Goal: Task Accomplishment & Management: Use online tool/utility

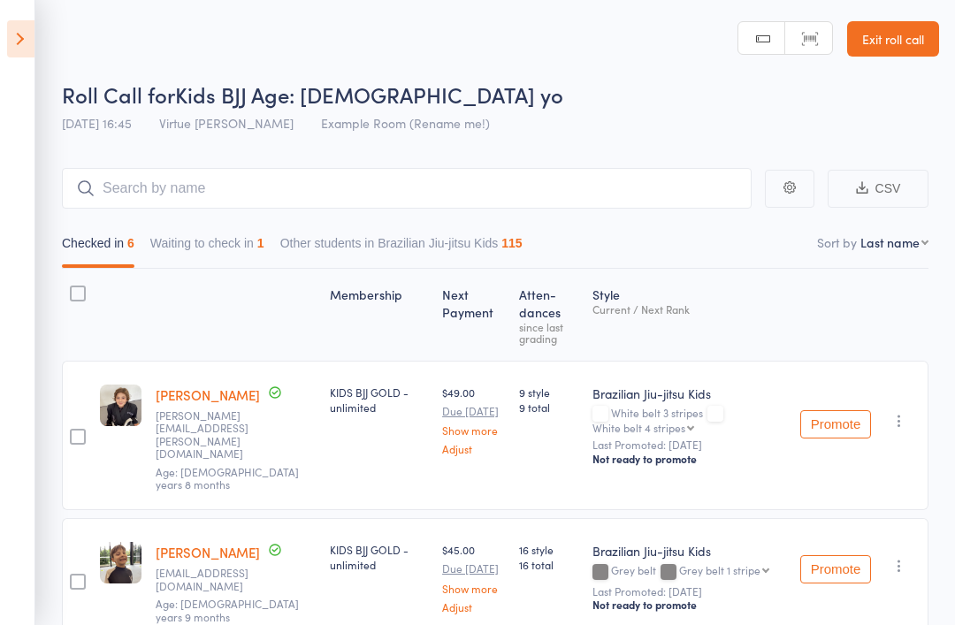
click at [887, 45] on link "Exit roll call" at bounding box center [893, 38] width 92 height 35
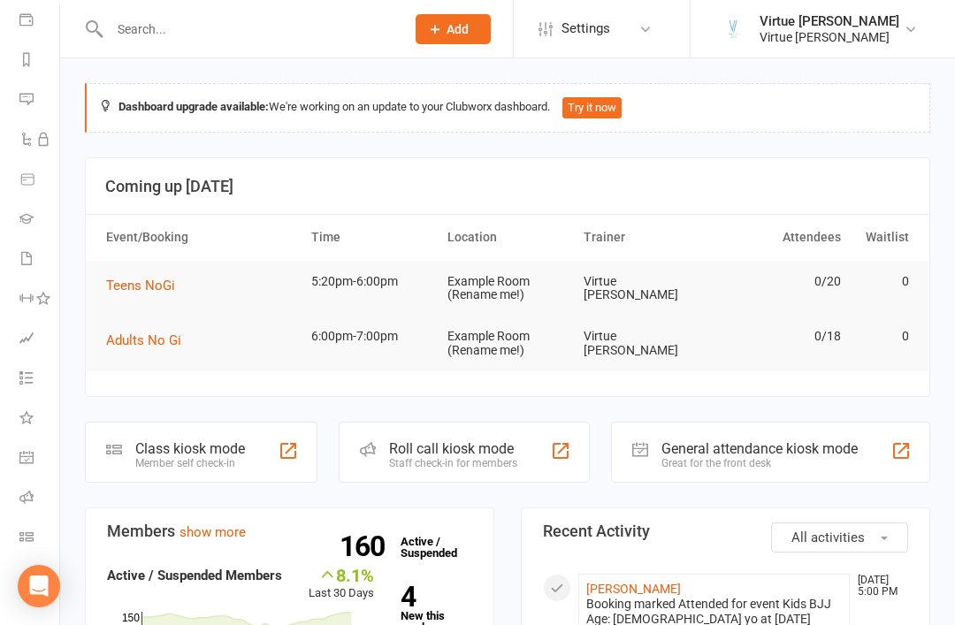
scroll to position [208, 2]
click at [15, 494] on li "Roll call" at bounding box center [27, 499] width 59 height 40
click at [24, 498] on icon at bounding box center [26, 497] width 14 height 14
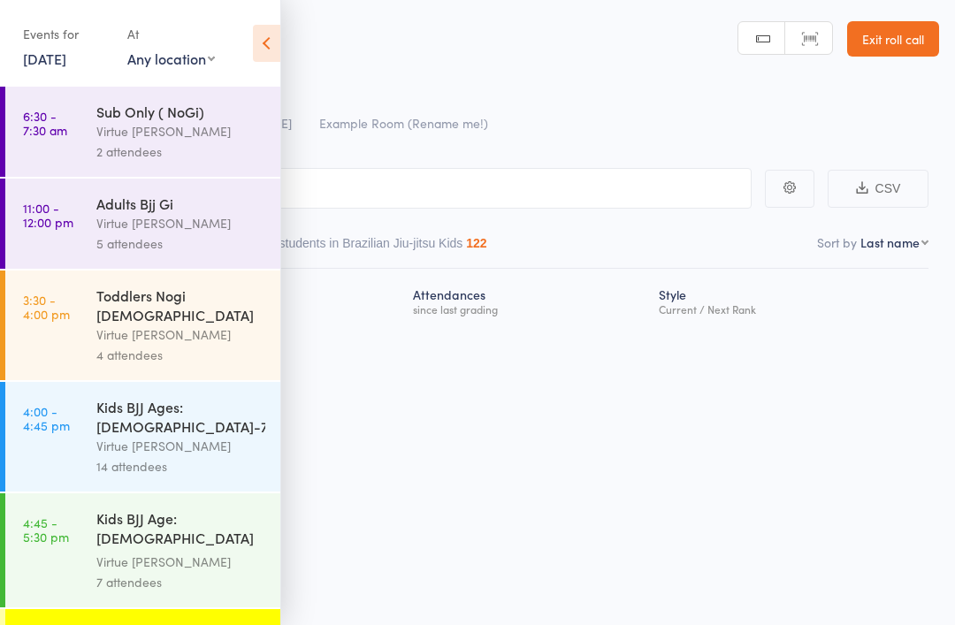
click at [272, 35] on icon at bounding box center [266, 43] width 27 height 37
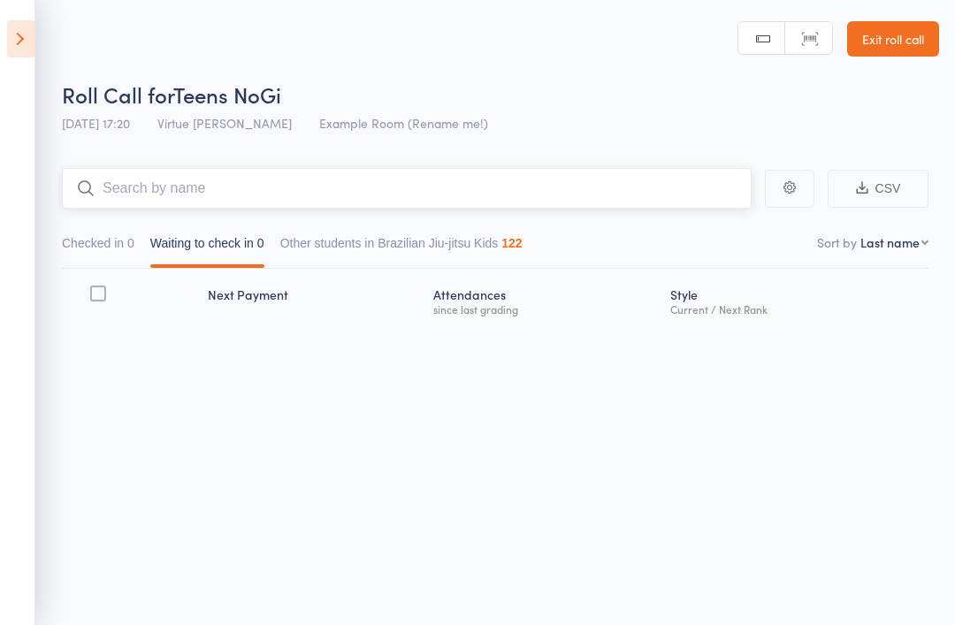
click at [114, 175] on input "search" at bounding box center [406, 188] width 689 height 41
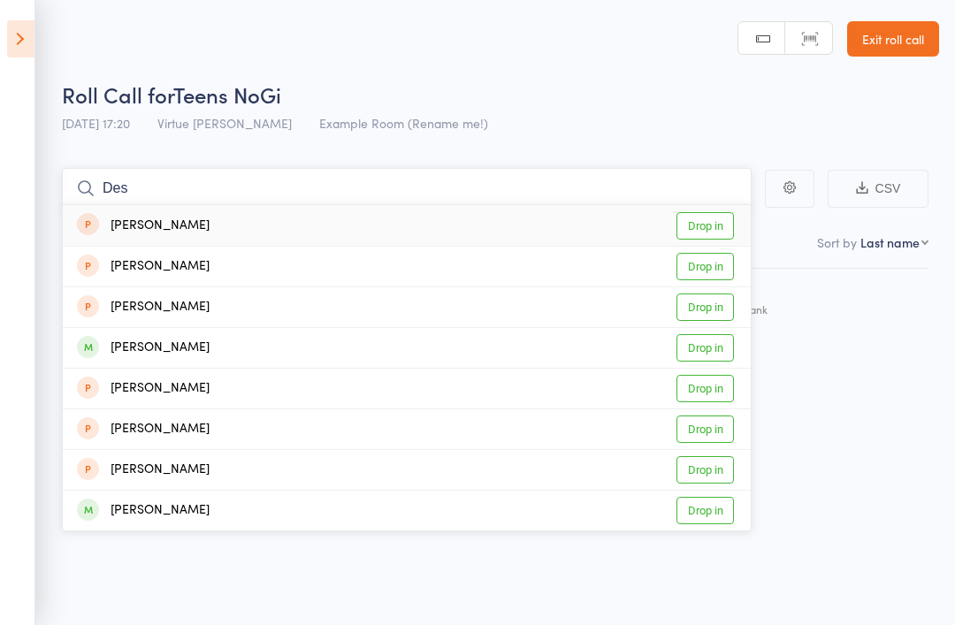
type input "Des"
click at [704, 355] on link "Drop in" at bounding box center [704, 347] width 57 height 27
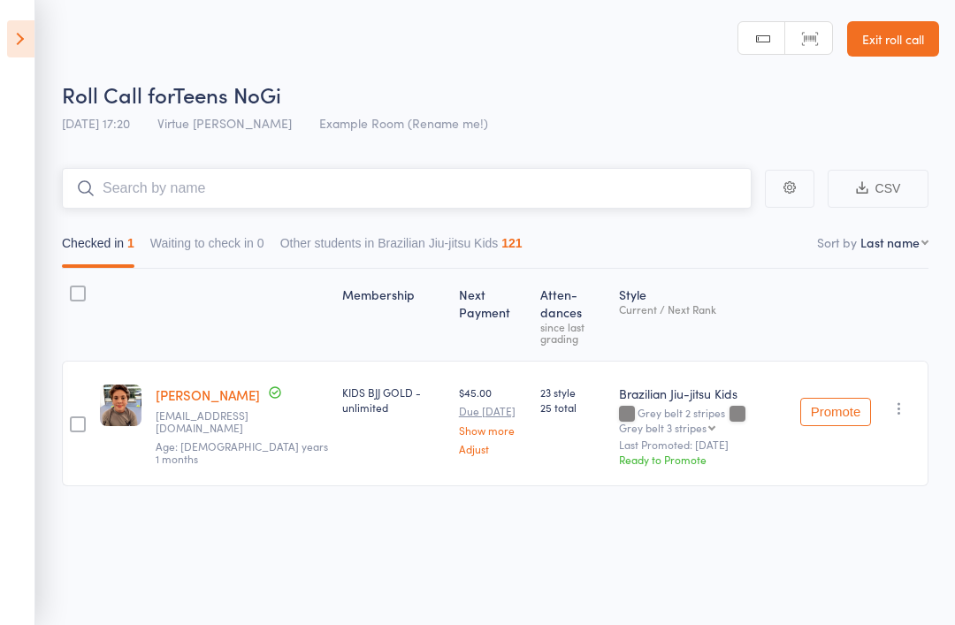
click at [194, 183] on input "search" at bounding box center [406, 188] width 689 height 41
click at [171, 202] on input "Bro" at bounding box center [406, 188] width 689 height 41
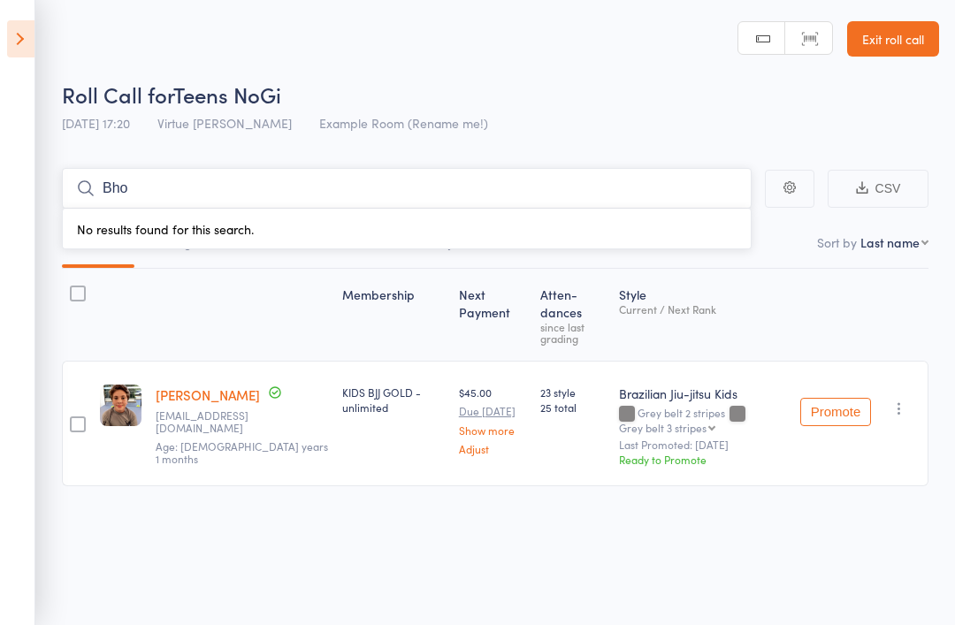
click at [201, 186] on input "Bho" at bounding box center [406, 188] width 689 height 41
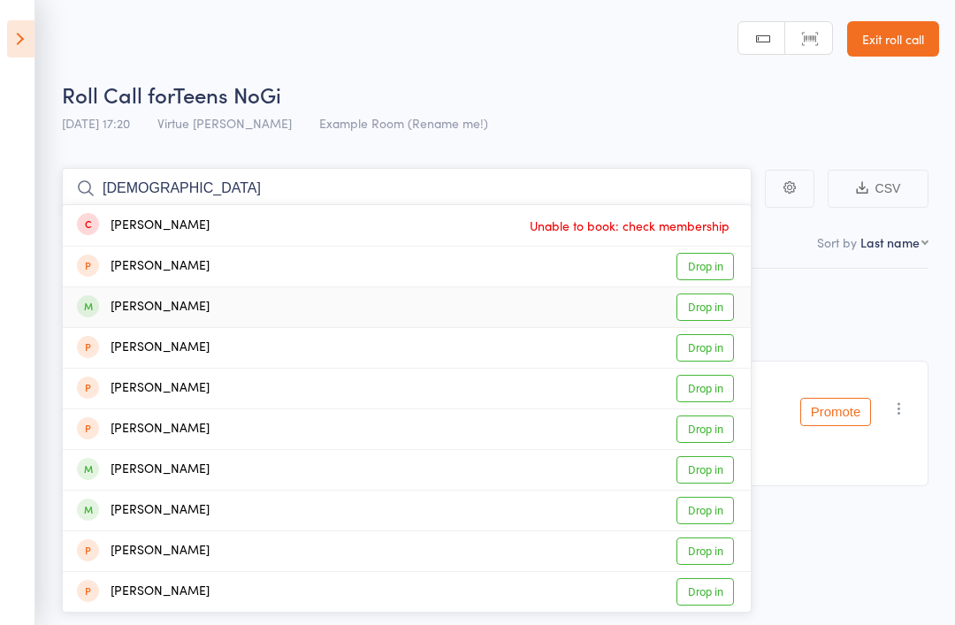
type input "Bodhi"
click at [705, 307] on link "Drop in" at bounding box center [704, 306] width 57 height 27
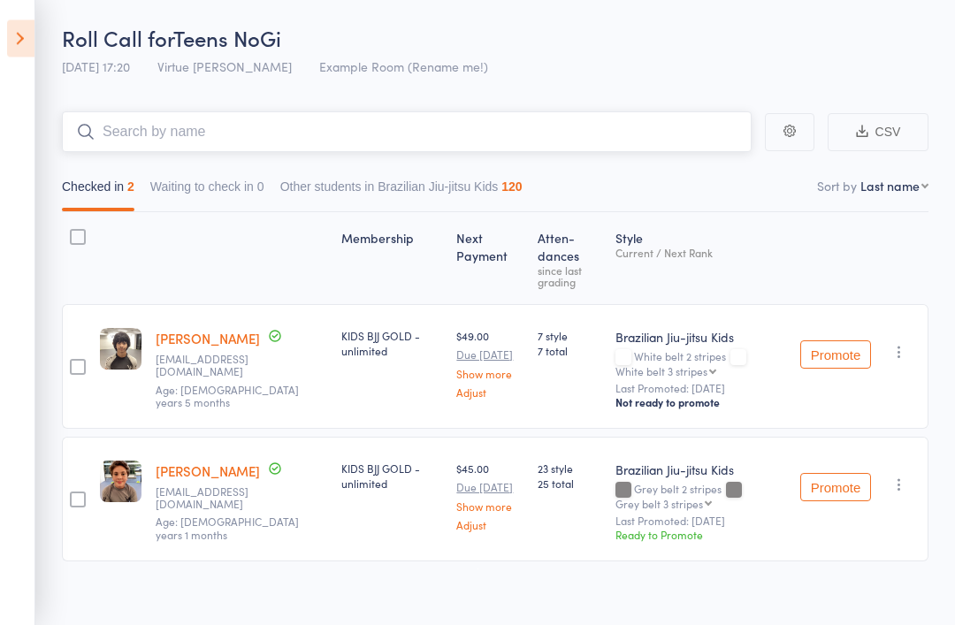
scroll to position [57, 0]
click at [125, 149] on input "search" at bounding box center [406, 131] width 689 height 41
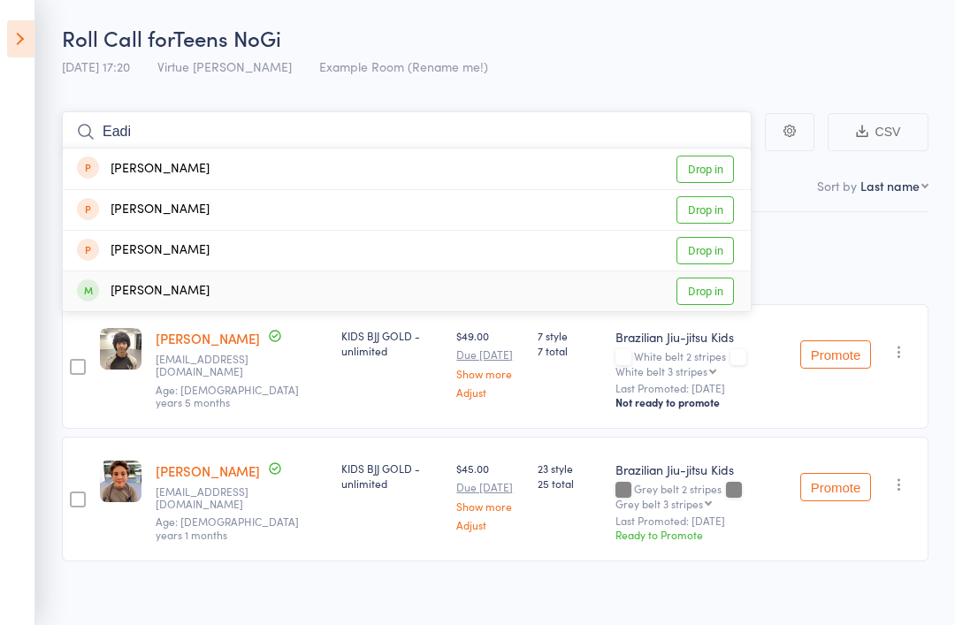
type input "Eadi"
click at [723, 298] on link "Drop in" at bounding box center [704, 291] width 57 height 27
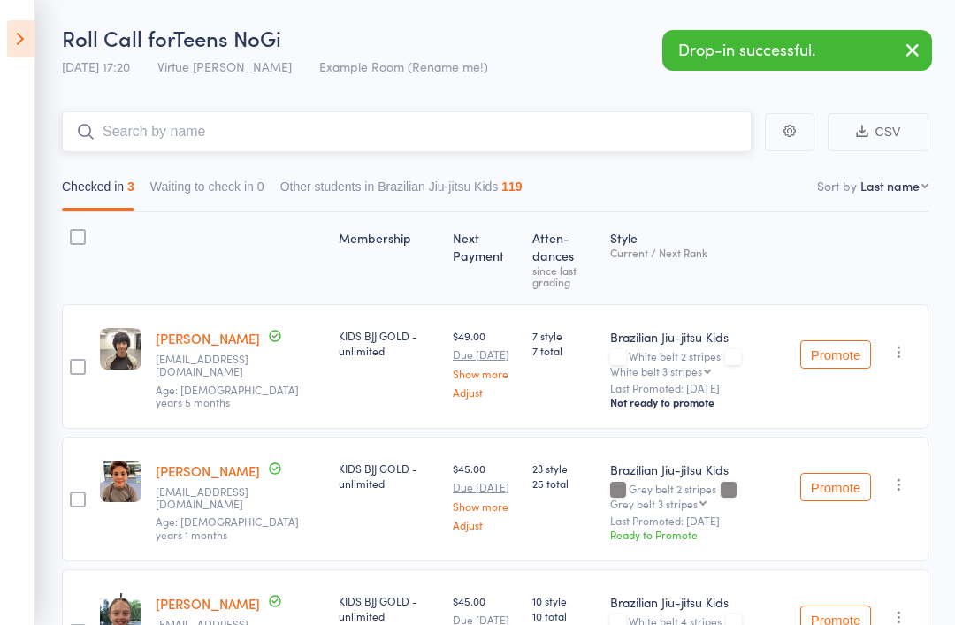
click at [108, 130] on input "search" at bounding box center [406, 131] width 689 height 41
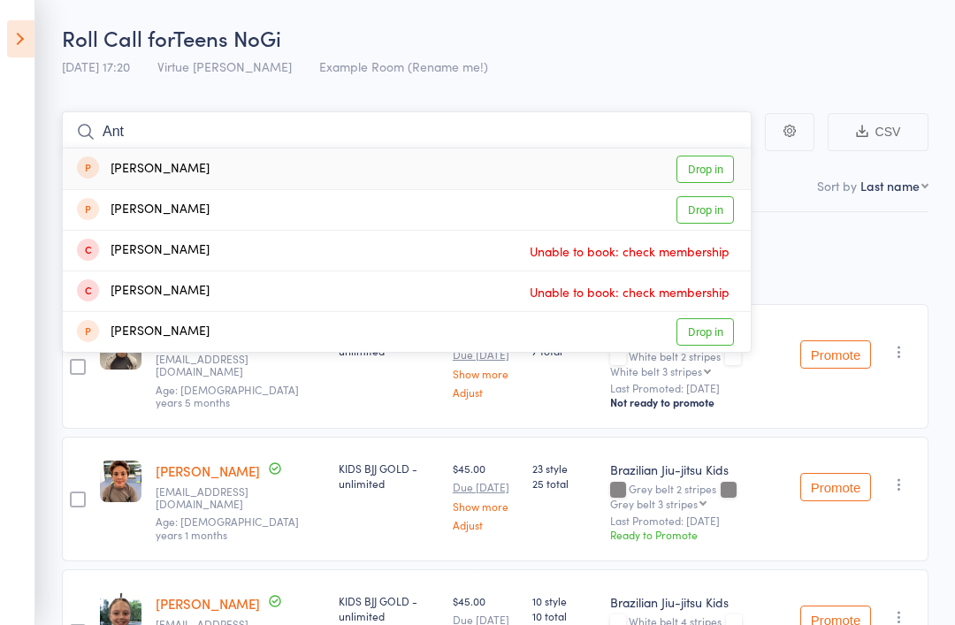
click at [156, 137] on input "Ant" at bounding box center [406, 131] width 689 height 41
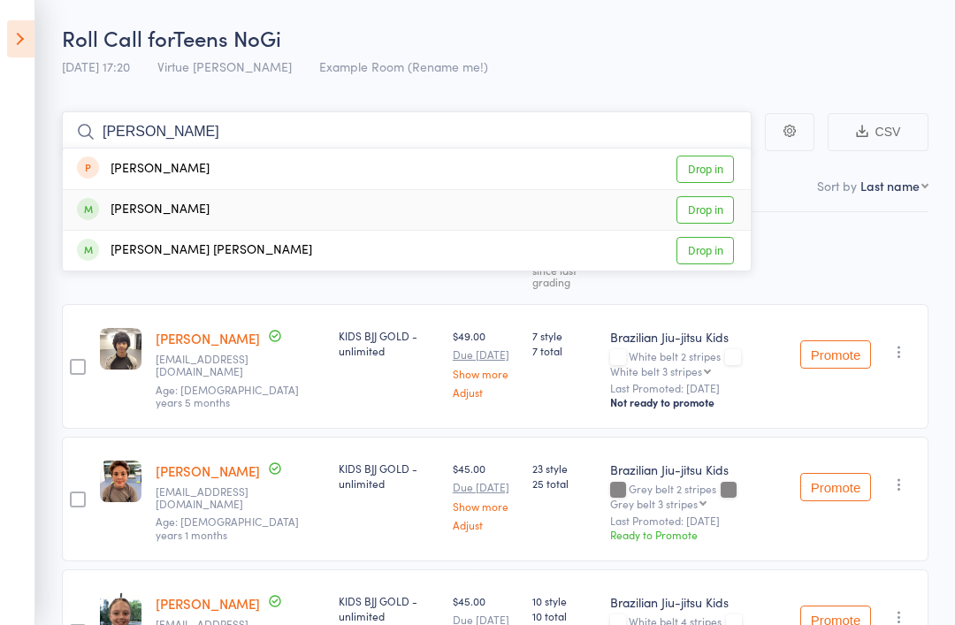
type input "Antoni"
click at [717, 193] on div "Antonios Makrangelos Drop in" at bounding box center [407, 210] width 688 height 40
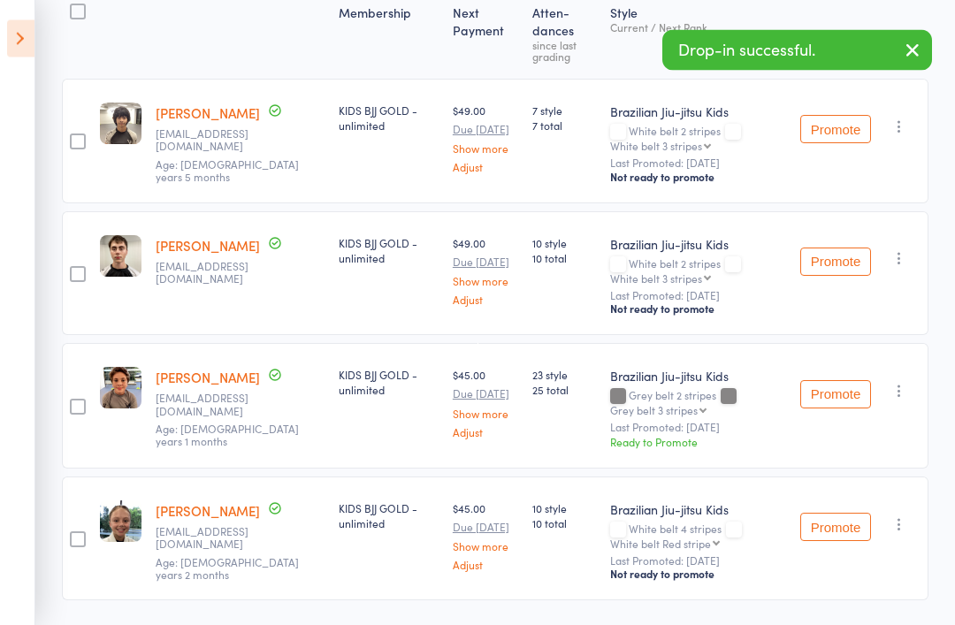
scroll to position [284, 0]
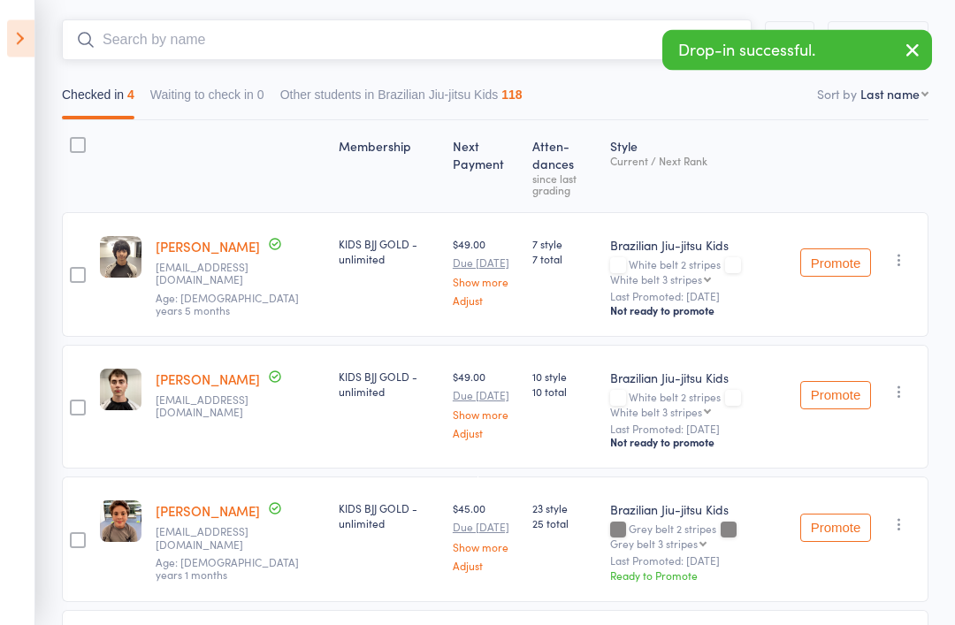
click at [538, 31] on input "search" at bounding box center [406, 40] width 689 height 41
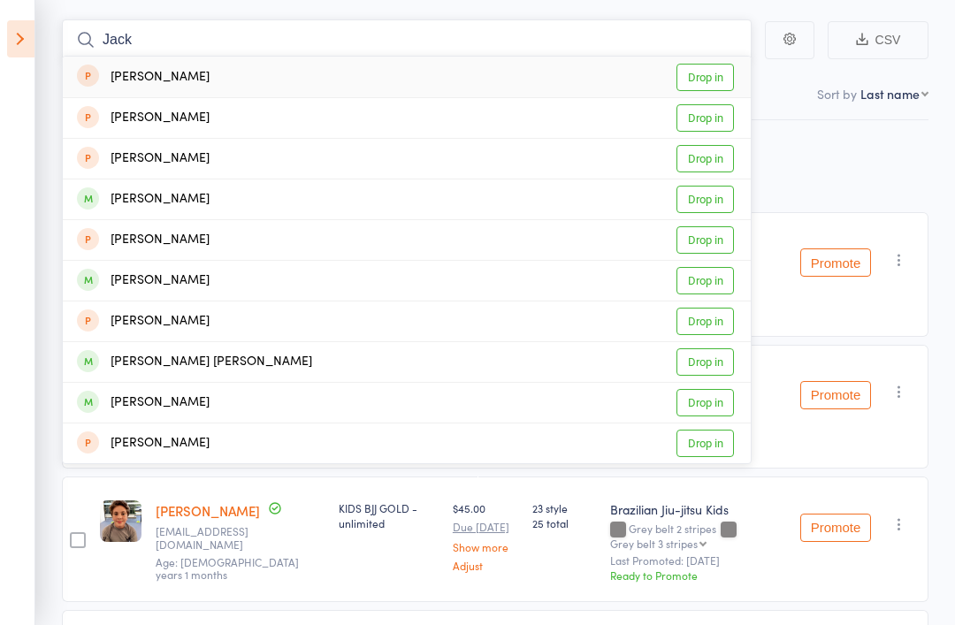
type input "Jack"
click at [717, 361] on link "Drop in" at bounding box center [704, 361] width 57 height 27
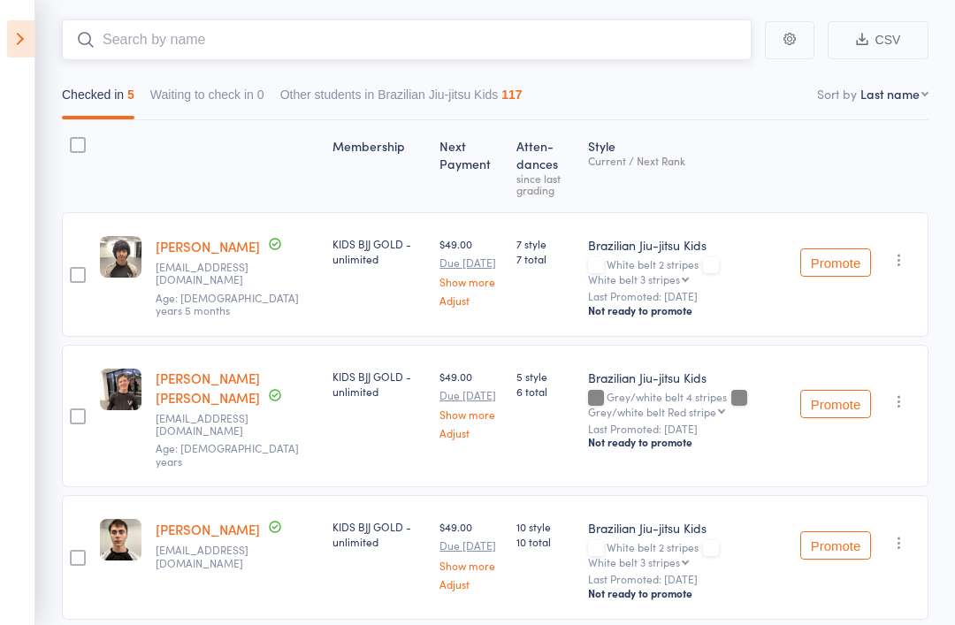
click at [596, 37] on input "search" at bounding box center [406, 39] width 689 height 41
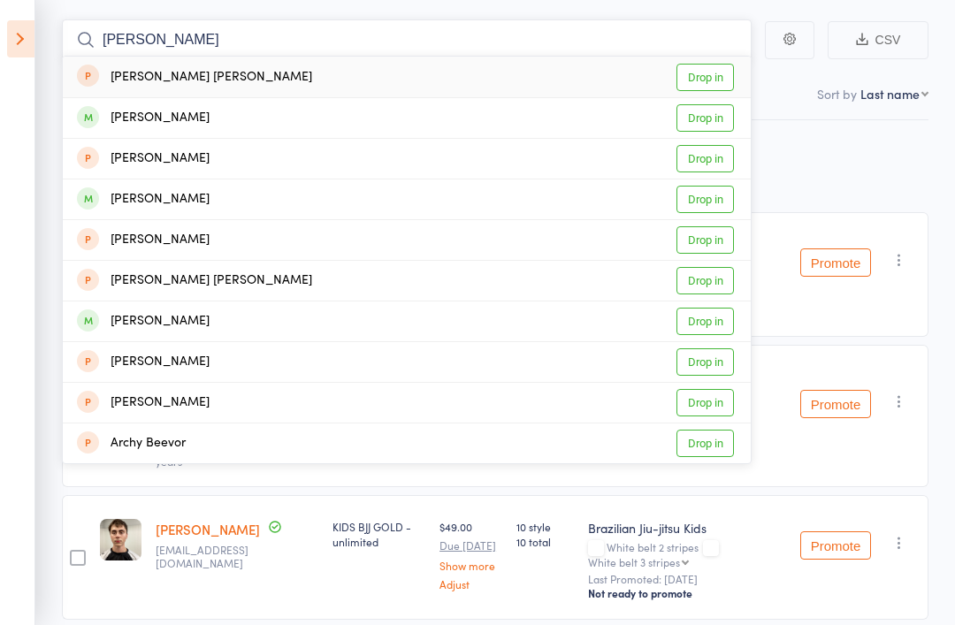
type input "Archer"
click at [711, 200] on link "Drop in" at bounding box center [704, 199] width 57 height 27
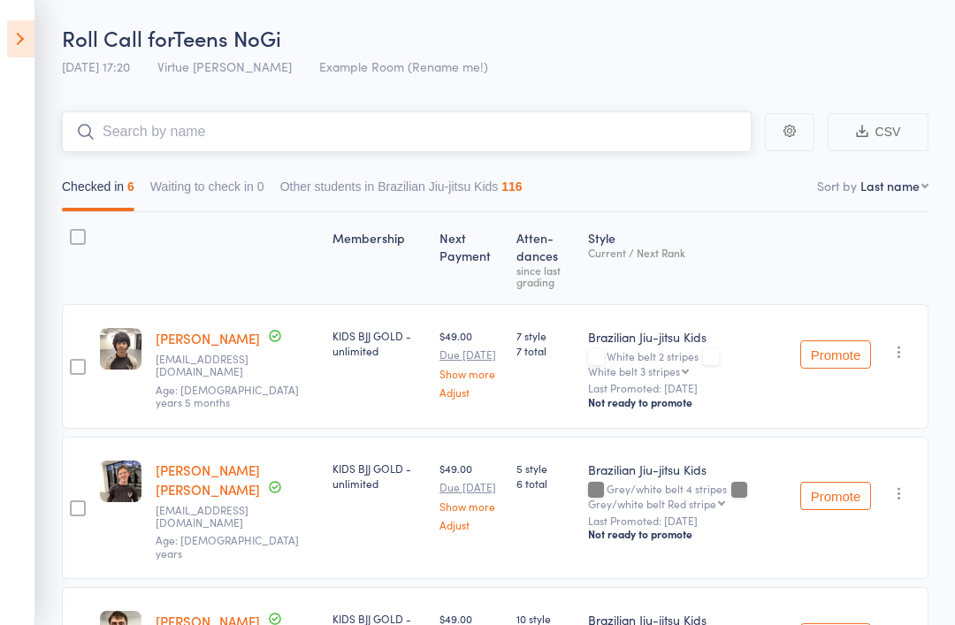
scroll to position [0, 0]
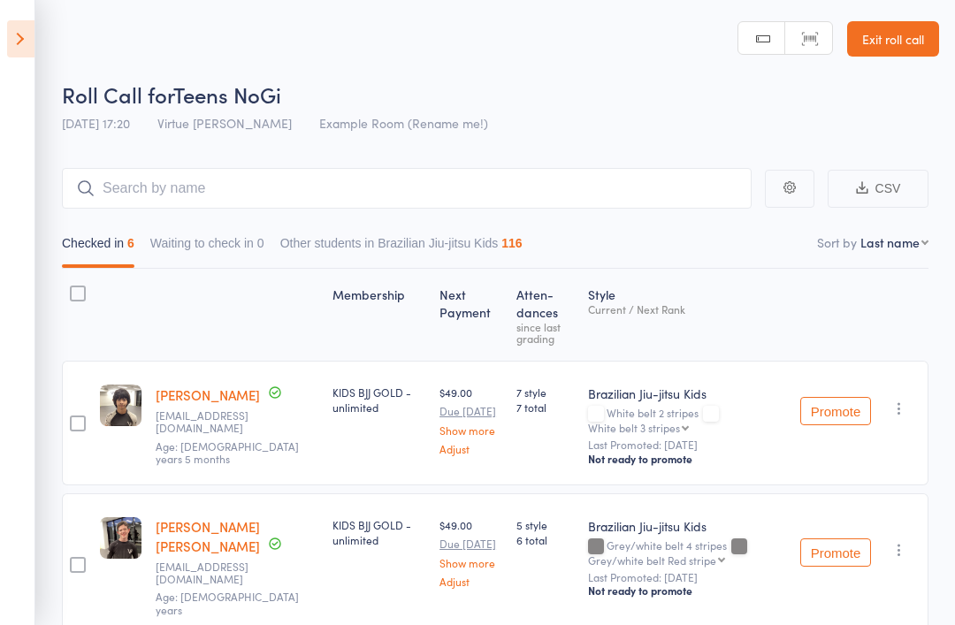
click at [908, 35] on link "Exit roll call" at bounding box center [893, 38] width 92 height 35
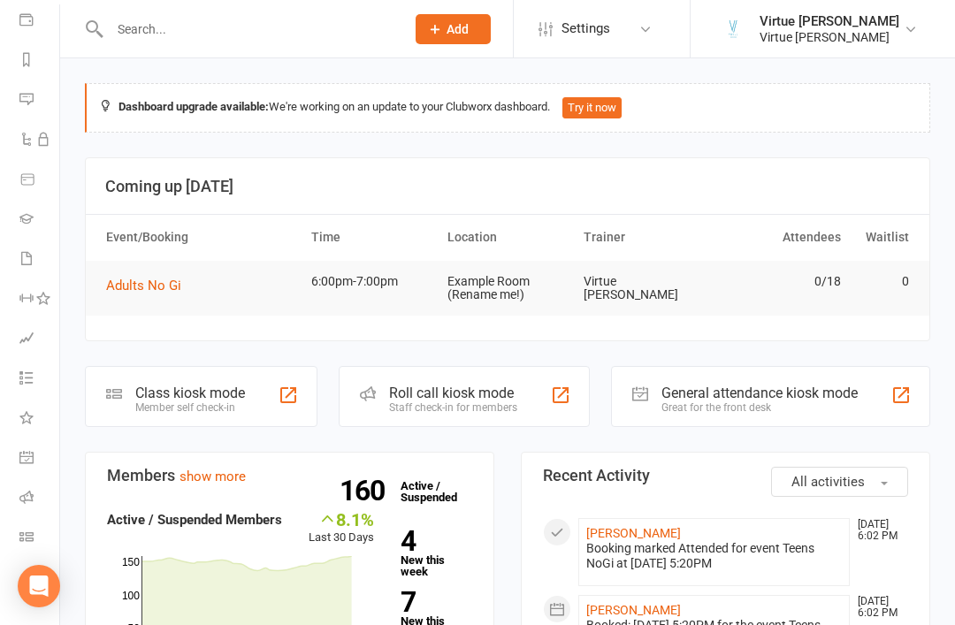
scroll to position [208, 2]
click at [14, 499] on li "Roll call" at bounding box center [27, 499] width 59 height 40
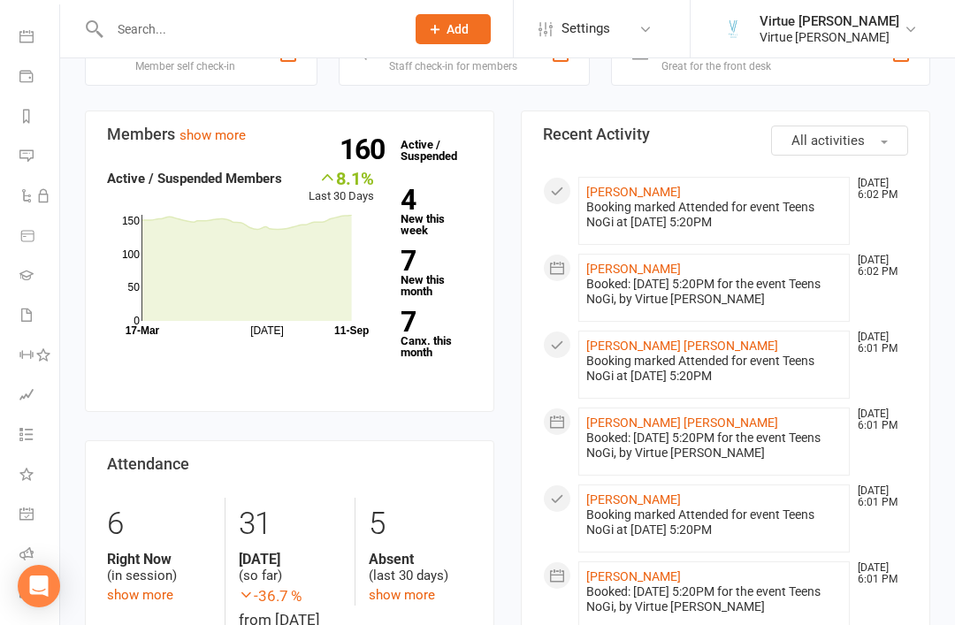
scroll to position [342, 0]
click at [25, 579] on link "Class check-in" at bounding box center [39, 595] width 40 height 40
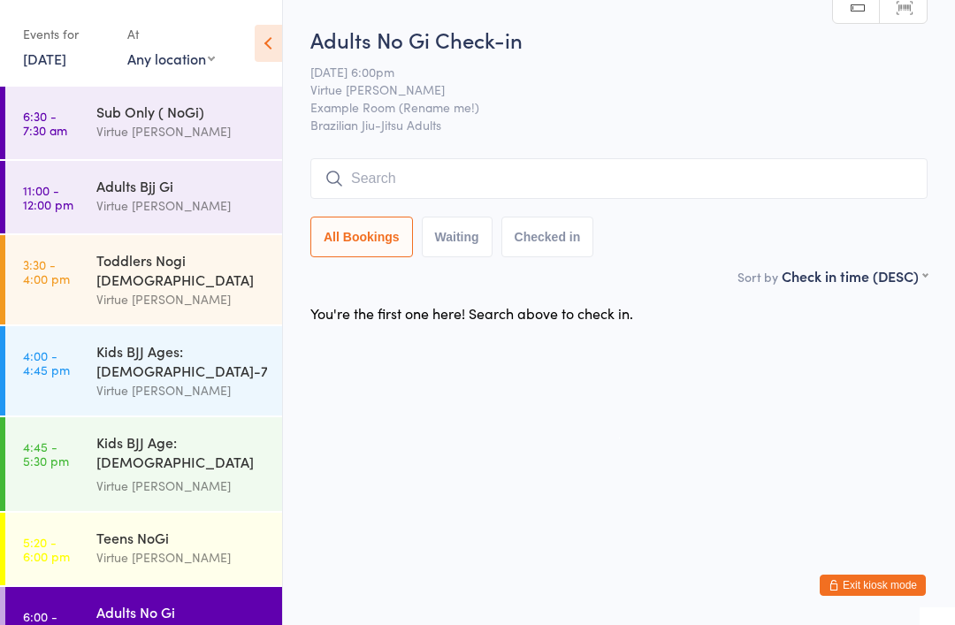
click at [255, 27] on icon at bounding box center [268, 43] width 27 height 37
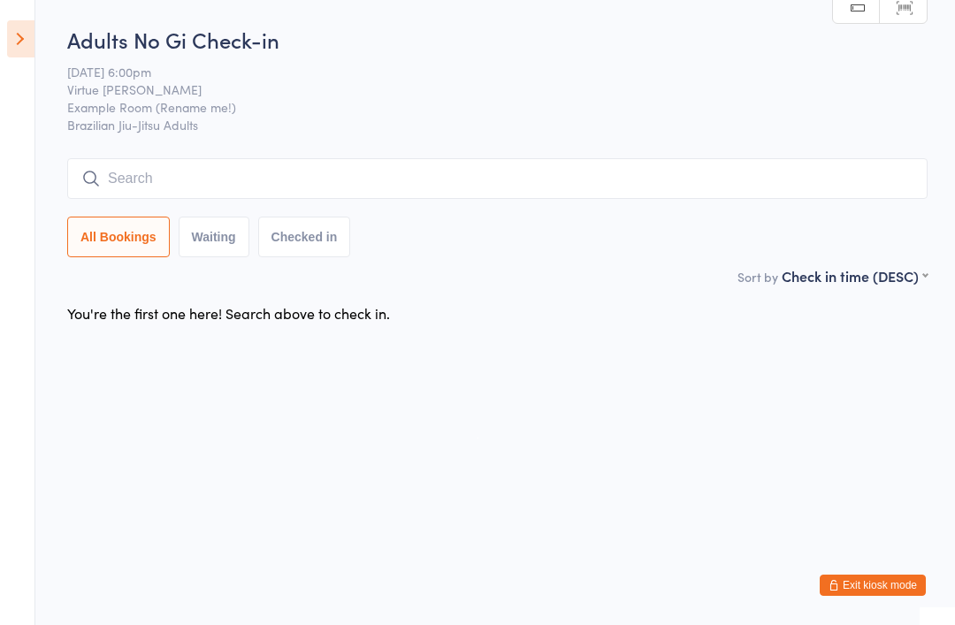
click at [34, 45] on icon at bounding box center [20, 38] width 27 height 37
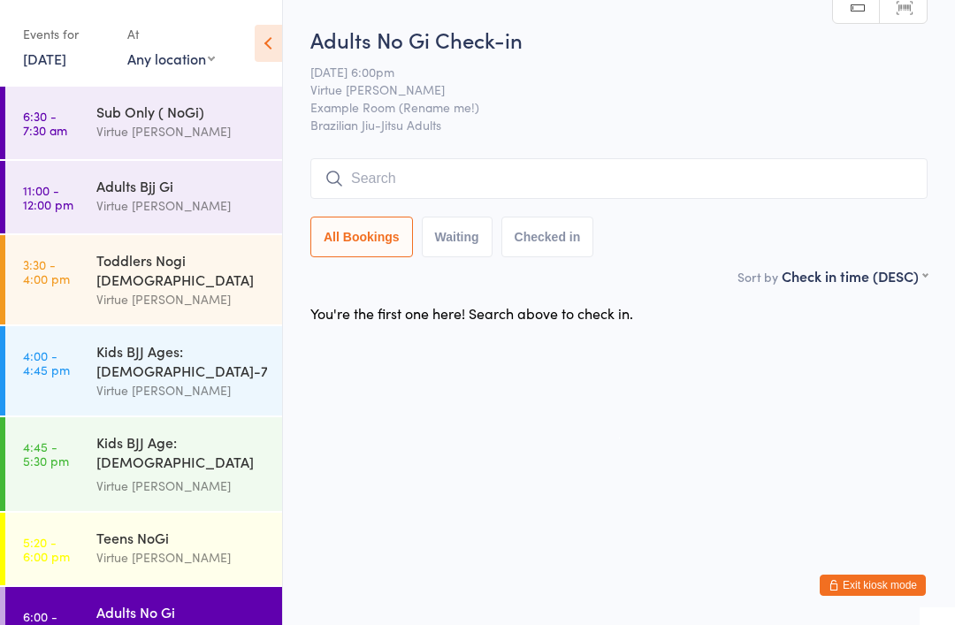
click at [719, 179] on input "search" at bounding box center [618, 178] width 617 height 41
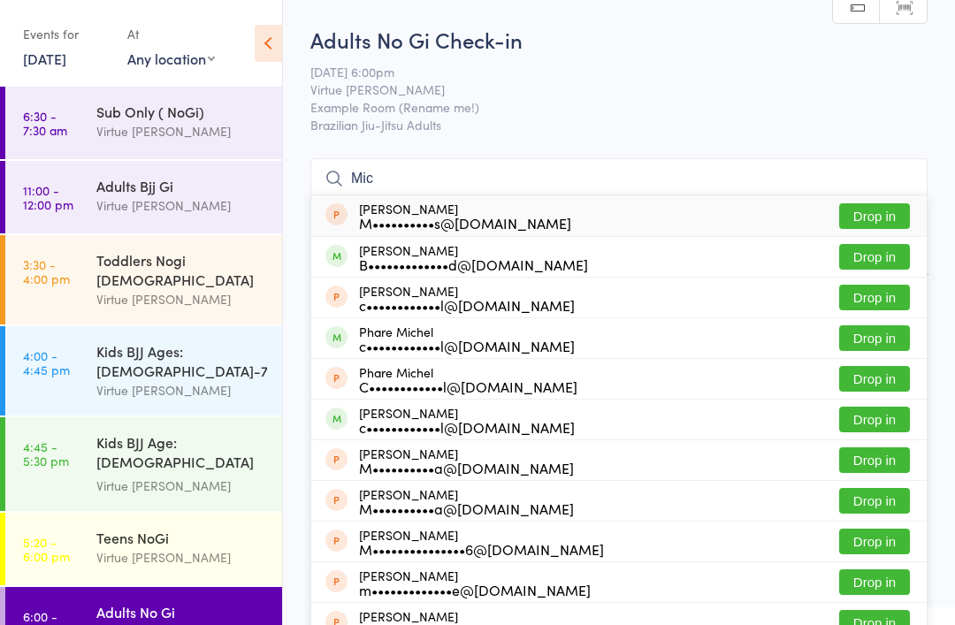
type input "Mic"
click at [880, 254] on button "Drop in" at bounding box center [874, 257] width 71 height 26
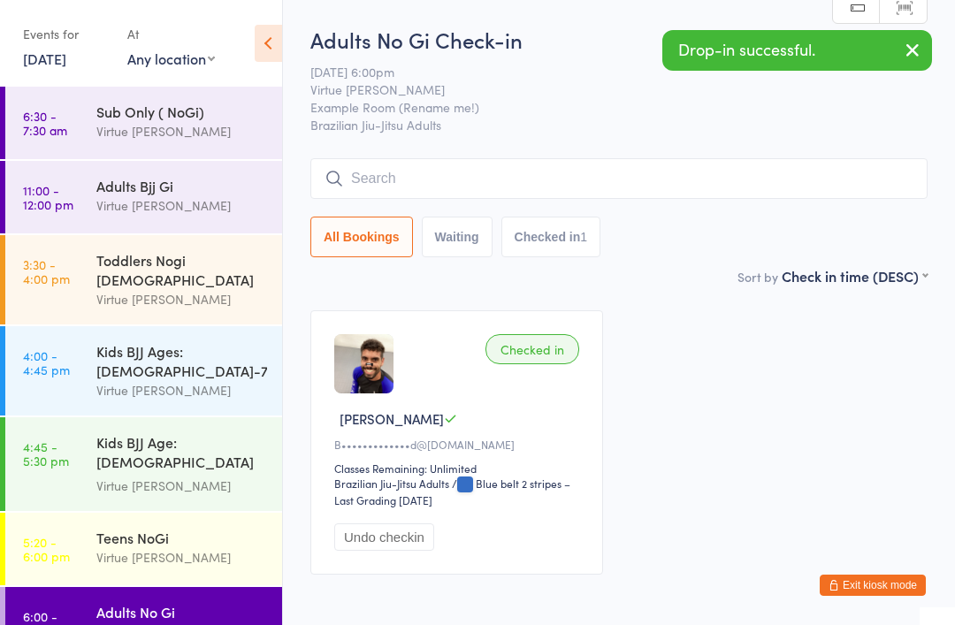
click at [635, 171] on input "search" at bounding box center [618, 178] width 617 height 41
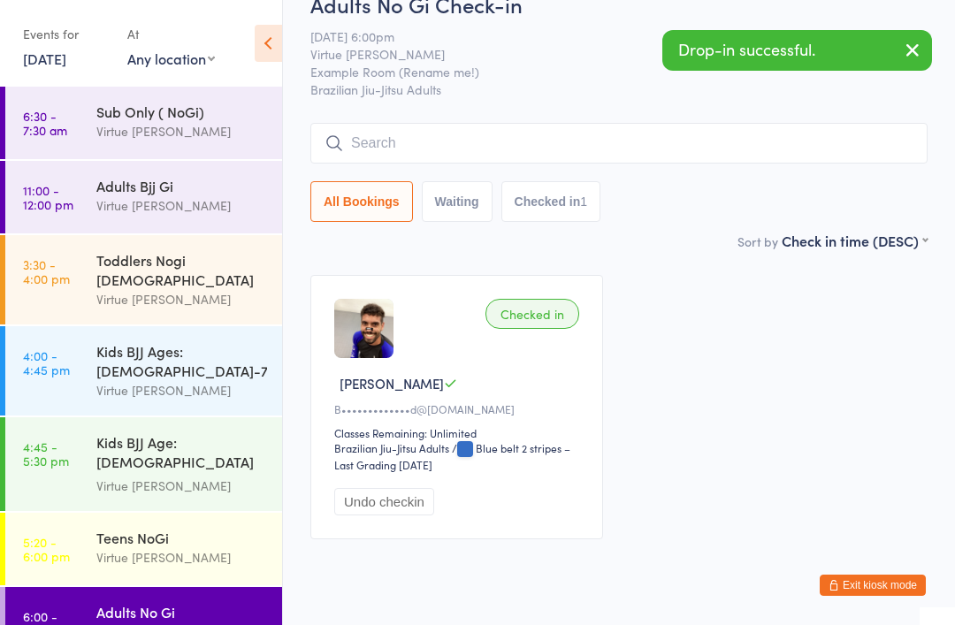
scroll to position [95, 0]
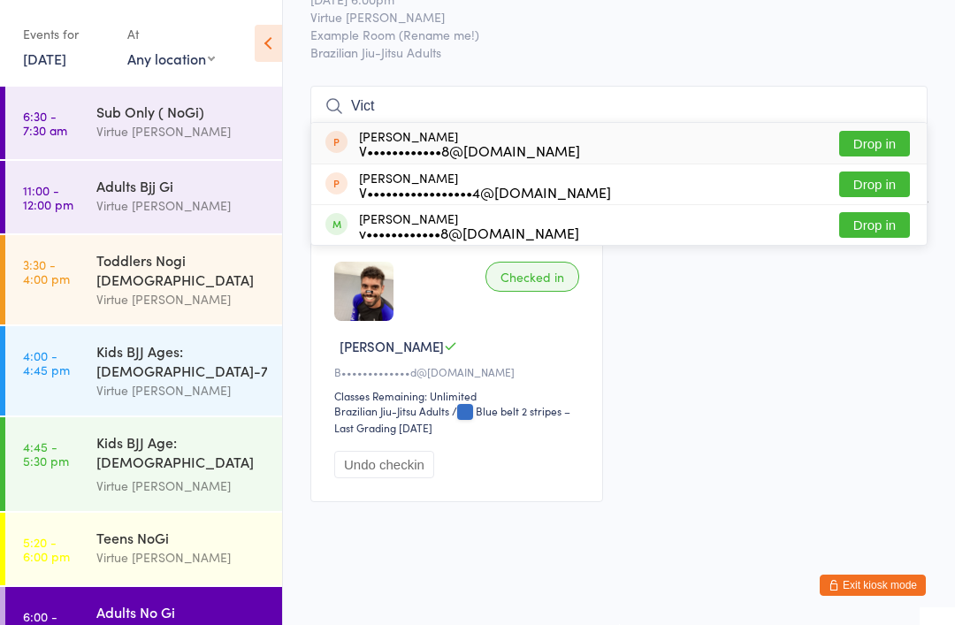
type input "Vict"
click at [863, 212] on button "Drop in" at bounding box center [874, 225] width 71 height 26
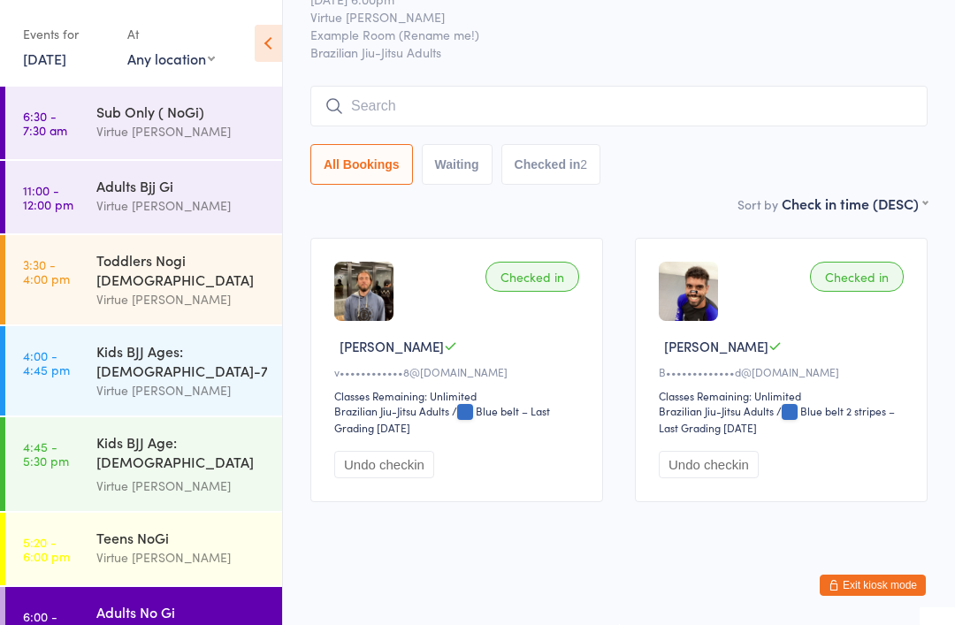
click at [679, 87] on input "search" at bounding box center [618, 106] width 617 height 41
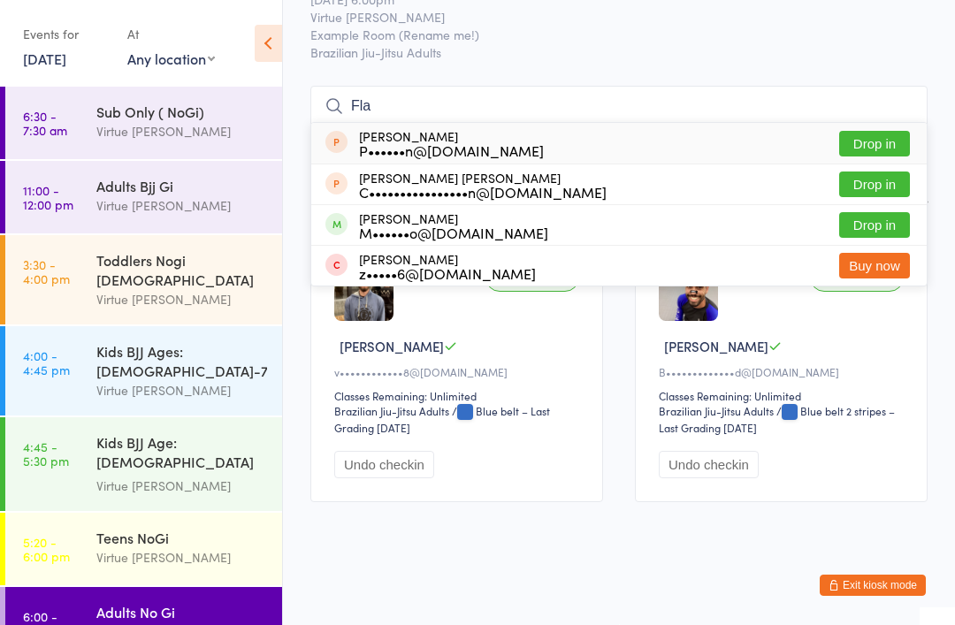
type input "Fla"
click at [877, 212] on button "Drop in" at bounding box center [874, 225] width 71 height 26
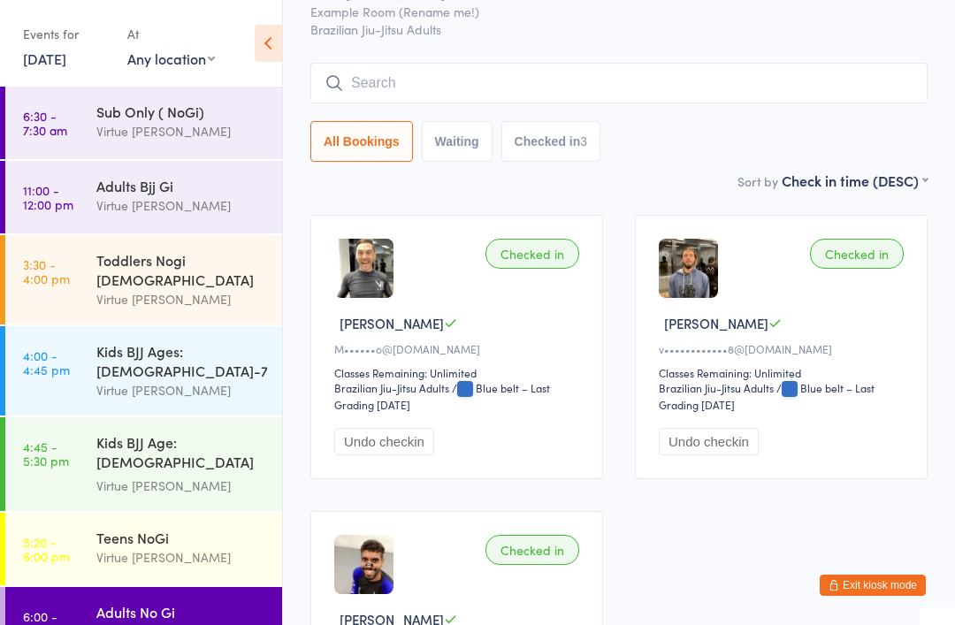
click at [613, 88] on input "search" at bounding box center [618, 83] width 617 height 41
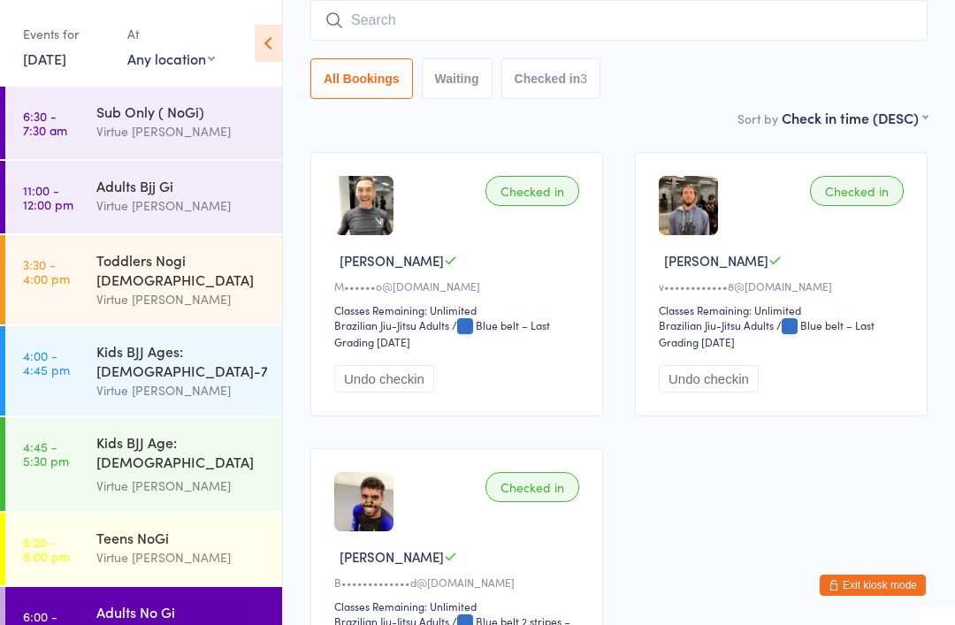
scroll to position [160, 0]
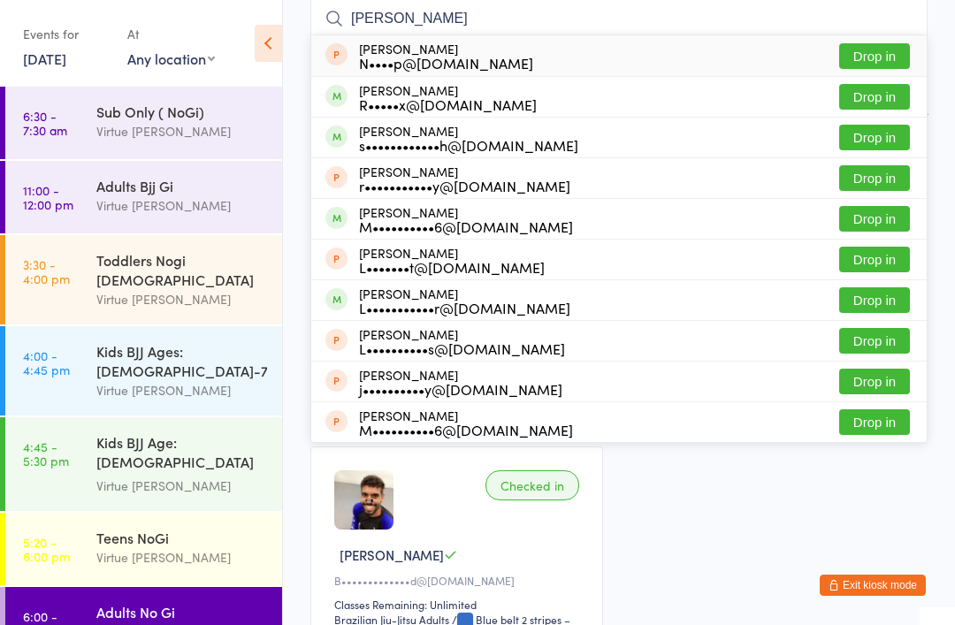
type input "Lee"
click at [877, 99] on button "Drop in" at bounding box center [874, 97] width 71 height 26
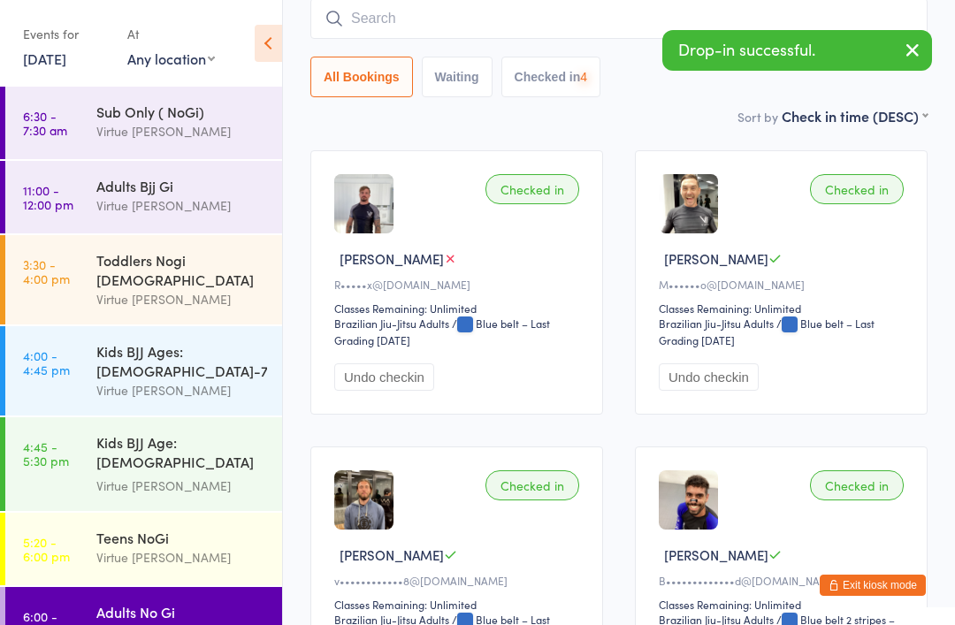
click at [590, 30] on input "search" at bounding box center [618, 18] width 617 height 41
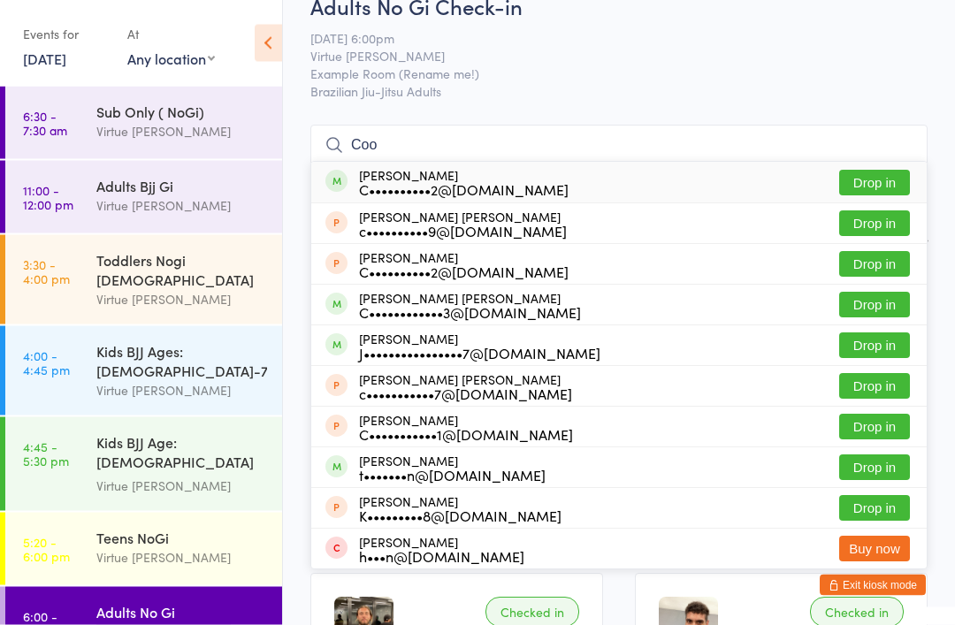
scroll to position [34, 0]
type input "Coo"
click at [877, 184] on button "Drop in" at bounding box center [874, 183] width 71 height 26
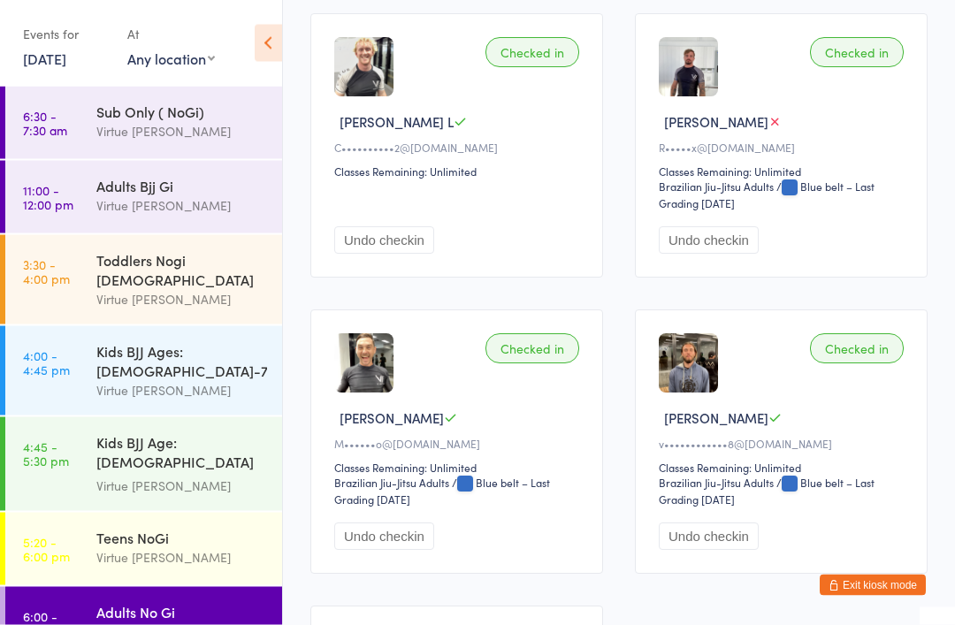
scroll to position [0, 0]
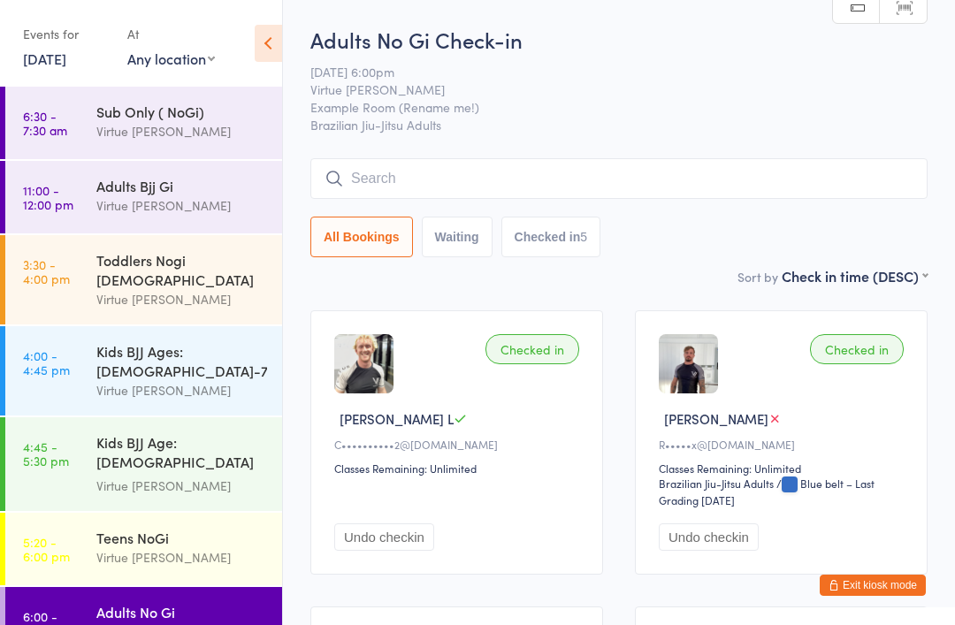
click at [745, 187] on input "search" at bounding box center [618, 178] width 617 height 41
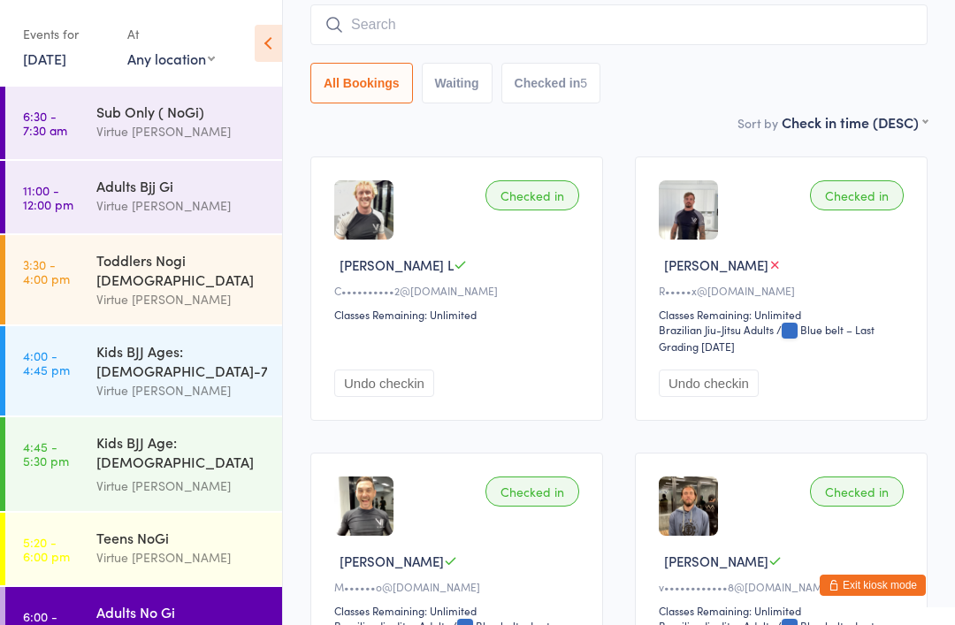
scroll to position [160, 0]
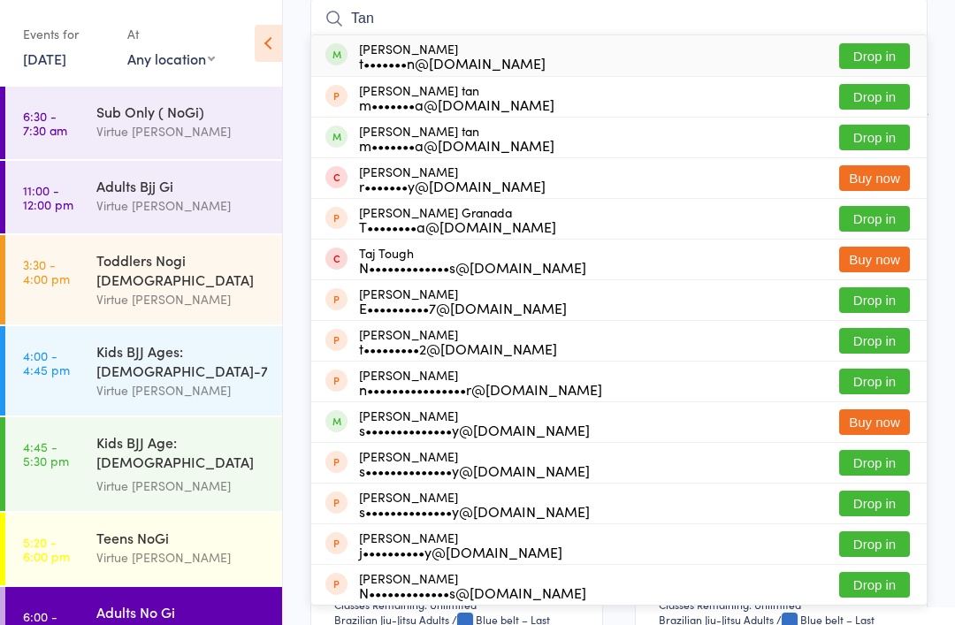
type input "Tan"
click at [881, 61] on button "Drop in" at bounding box center [874, 56] width 71 height 26
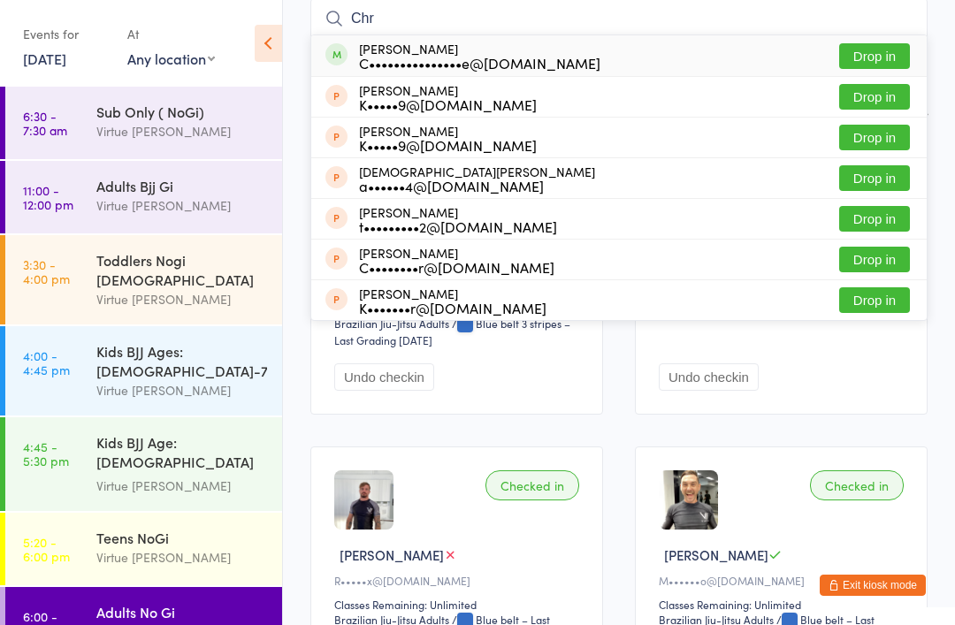
type input "Chr"
click at [876, 57] on button "Drop in" at bounding box center [874, 56] width 71 height 26
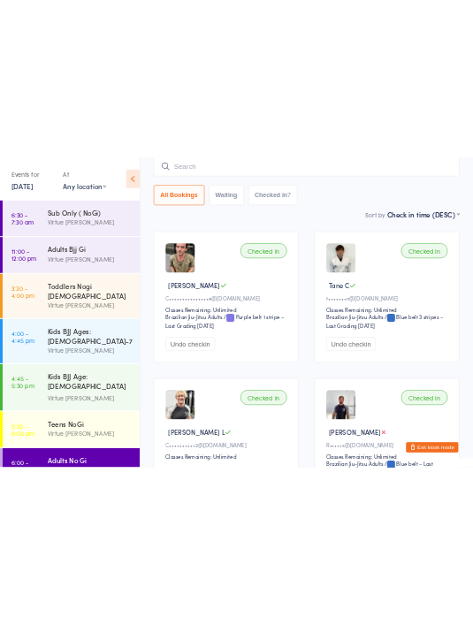
scroll to position [0, 0]
